Goal: Ask a question

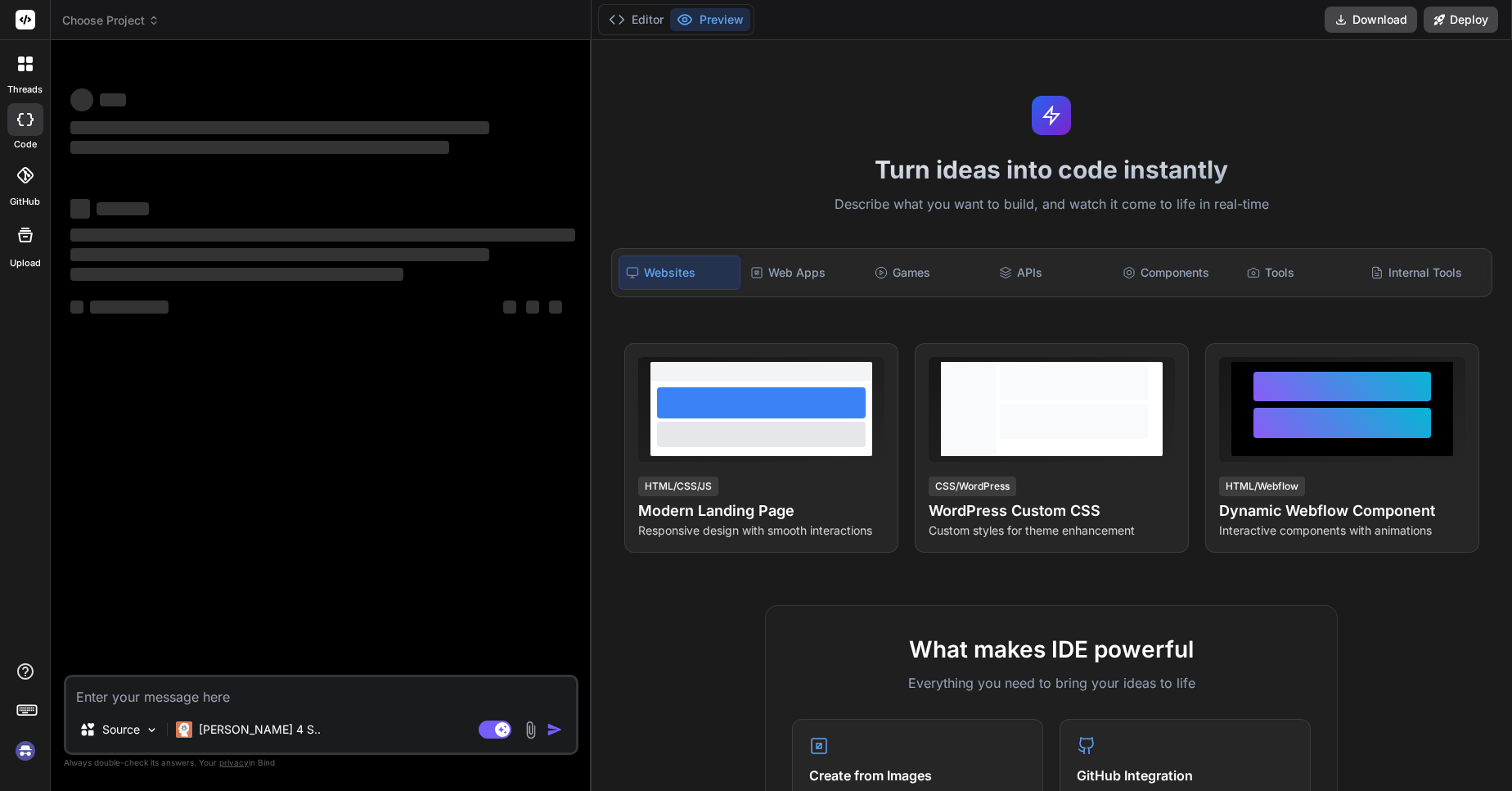
type textarea "x"
click at [236, 705] on textarea at bounding box center [320, 691] width 509 height 29
type textarea "Is there any way to align alt text of img tag"
type textarea "x"
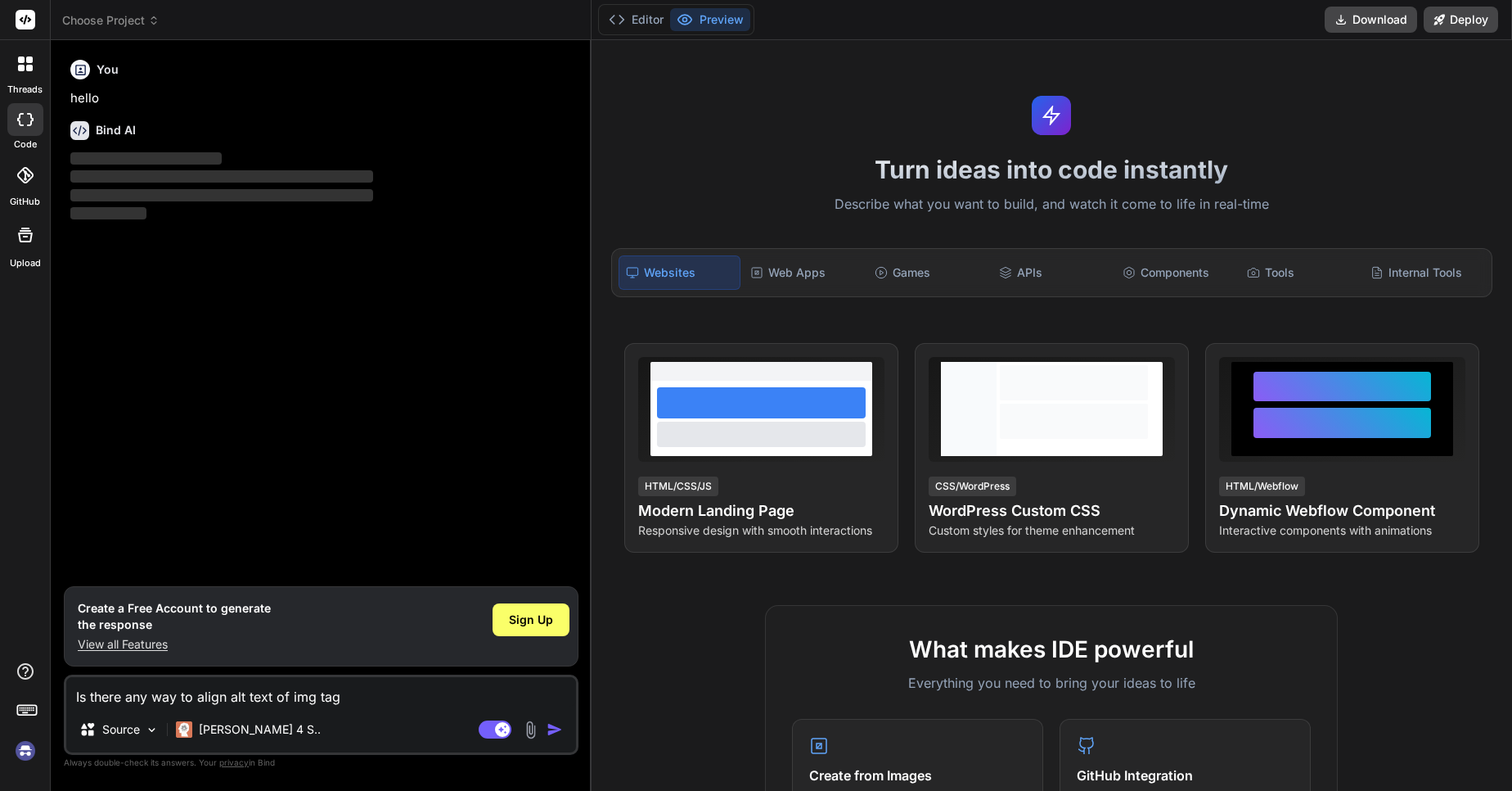
type textarea "Is there any way to align alt text of img tag"
click at [550, 734] on img "button" at bounding box center [555, 729] width 16 height 16
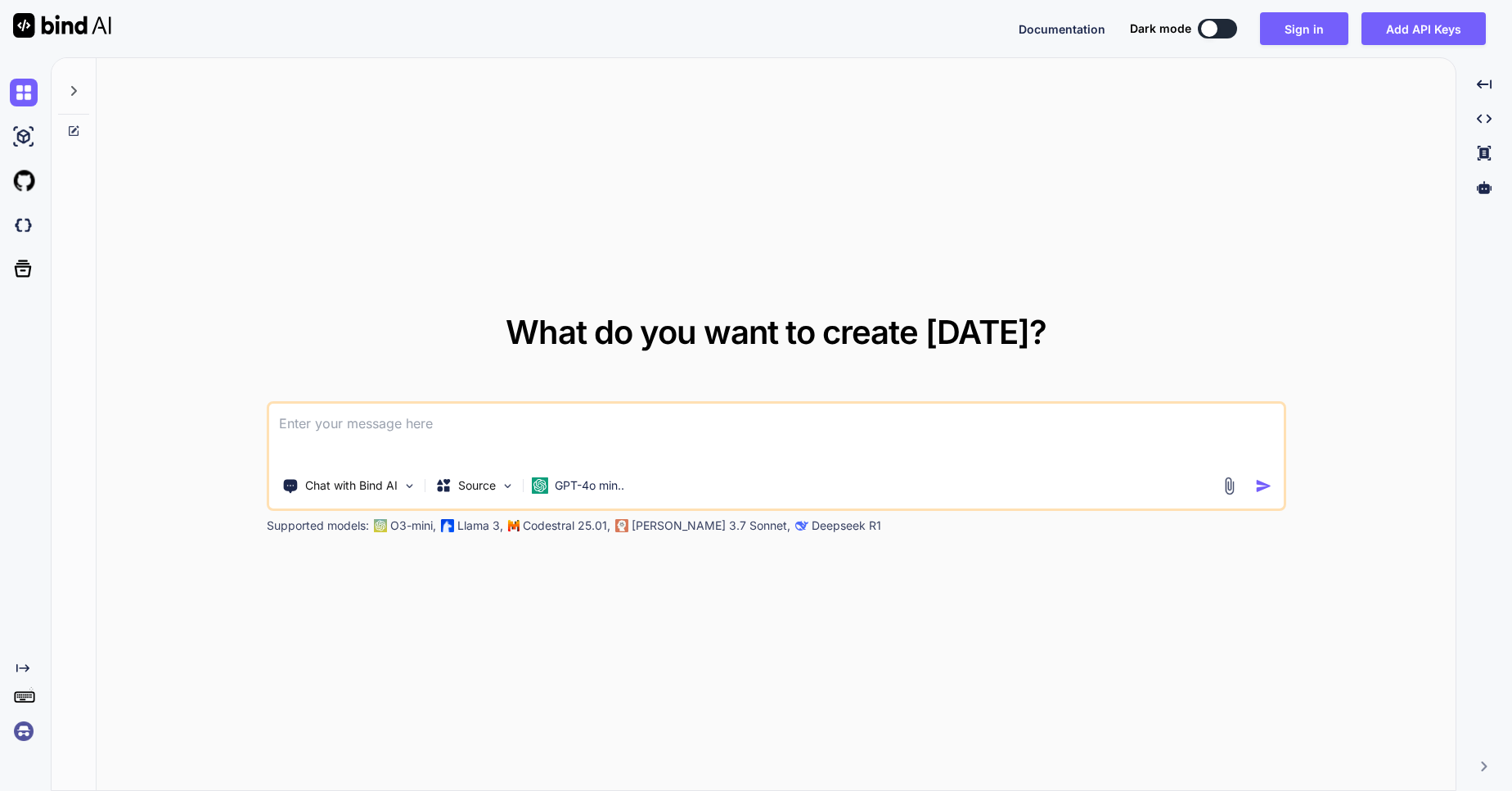
click at [511, 443] on textarea at bounding box center [777, 433] width 1015 height 60
paste textarea
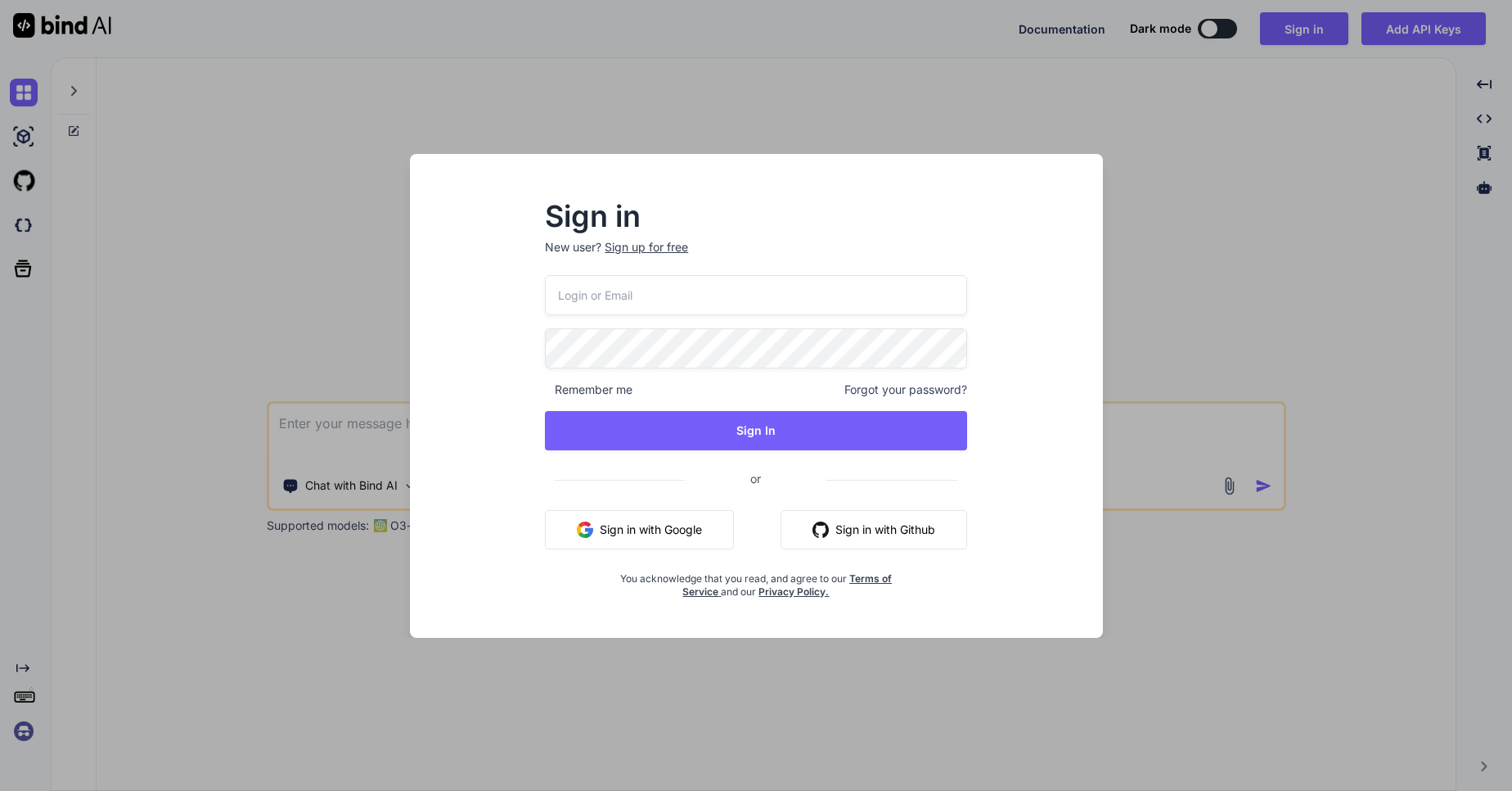
click at [1274, 246] on div "Sign in New user? Sign up for free Remember me Forgot your password? Sign In or…" at bounding box center [756, 396] width 1512 height 791
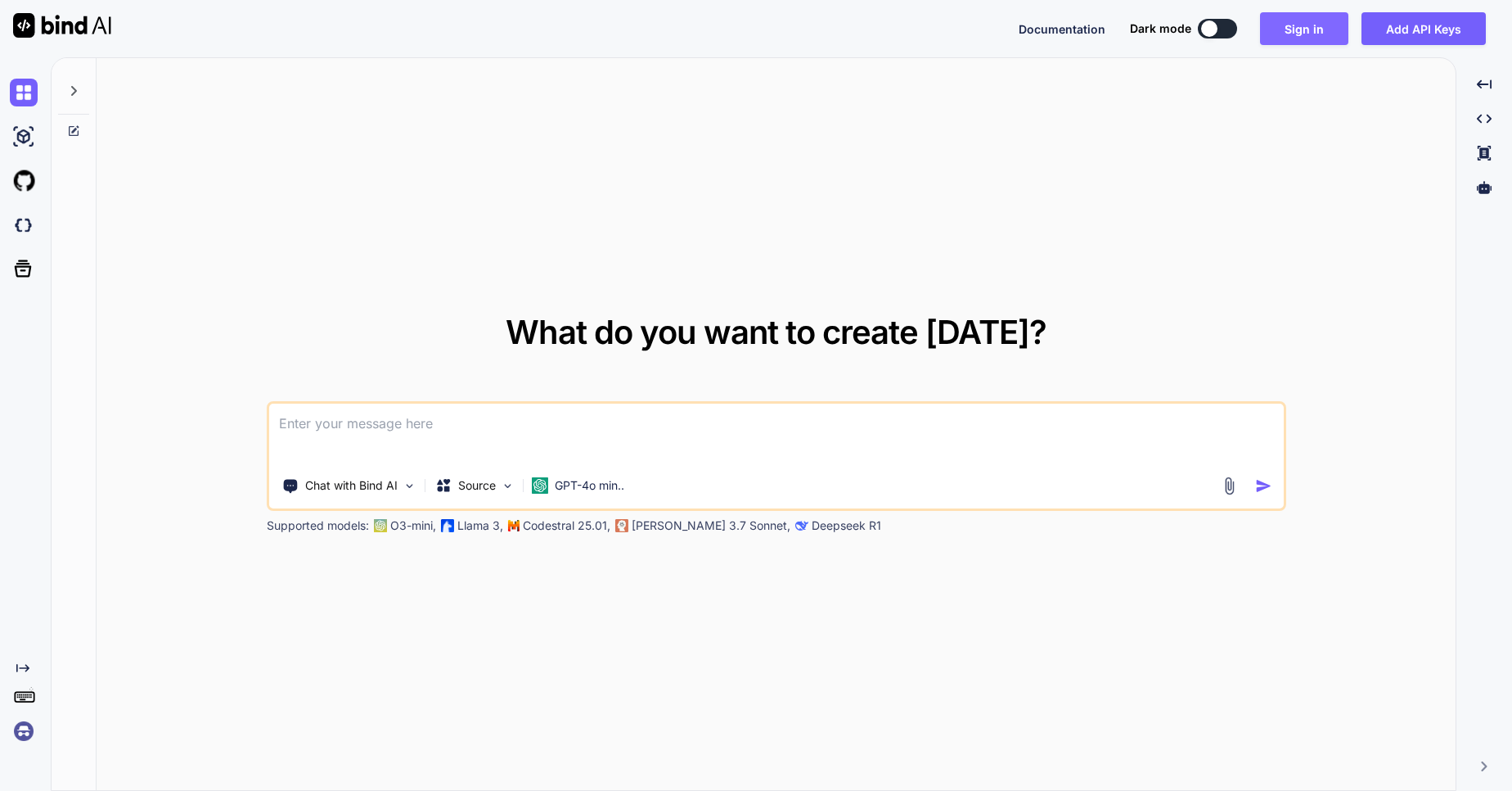
click at [1307, 18] on button "Sign in" at bounding box center [1304, 28] width 88 height 33
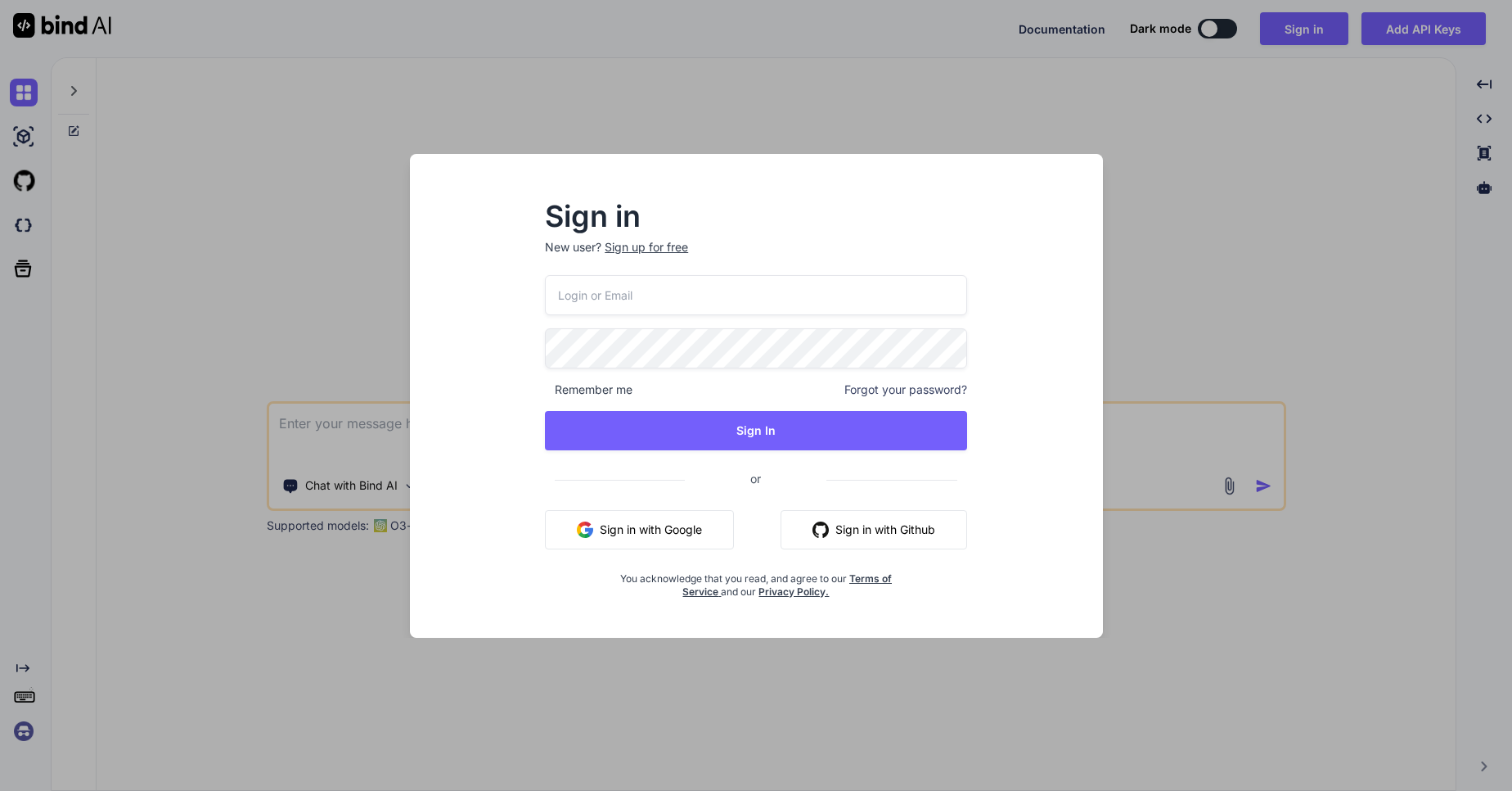
type textarea "x"
